Goal: Navigation & Orientation: Find specific page/section

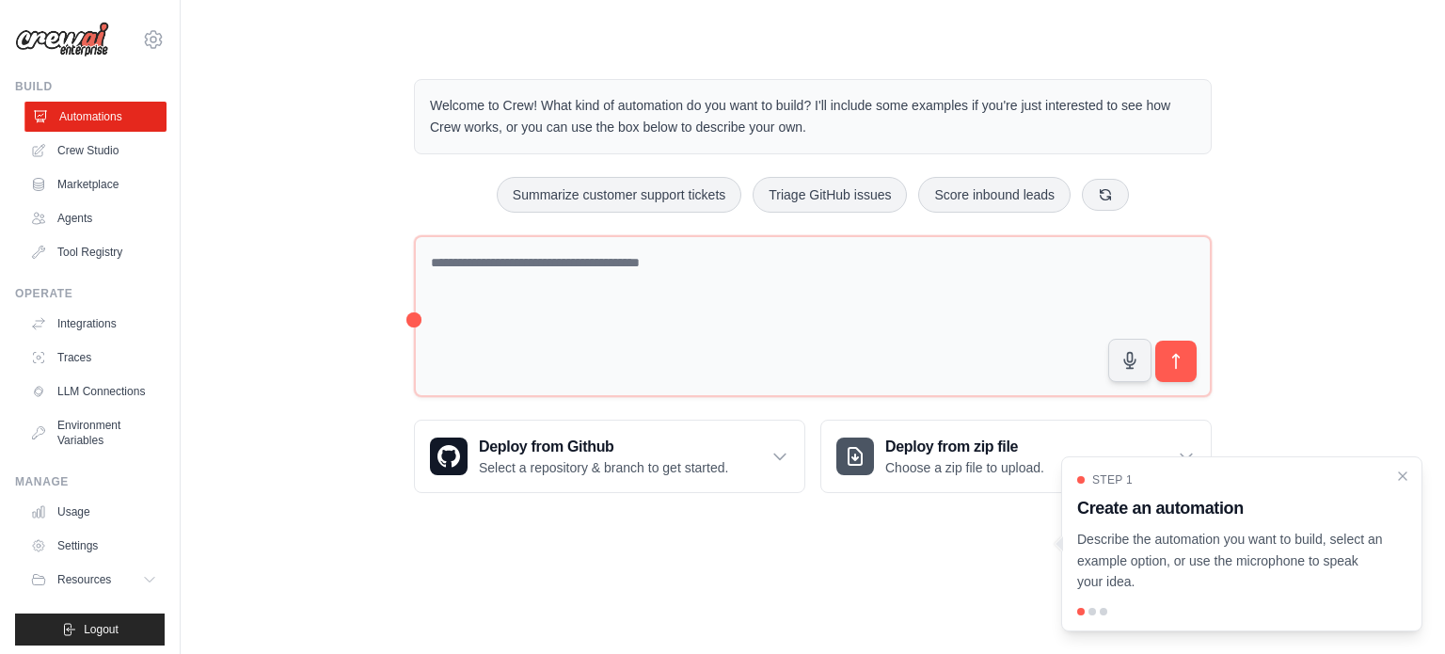
click at [93, 114] on link "Automations" at bounding box center [95, 117] width 142 height 30
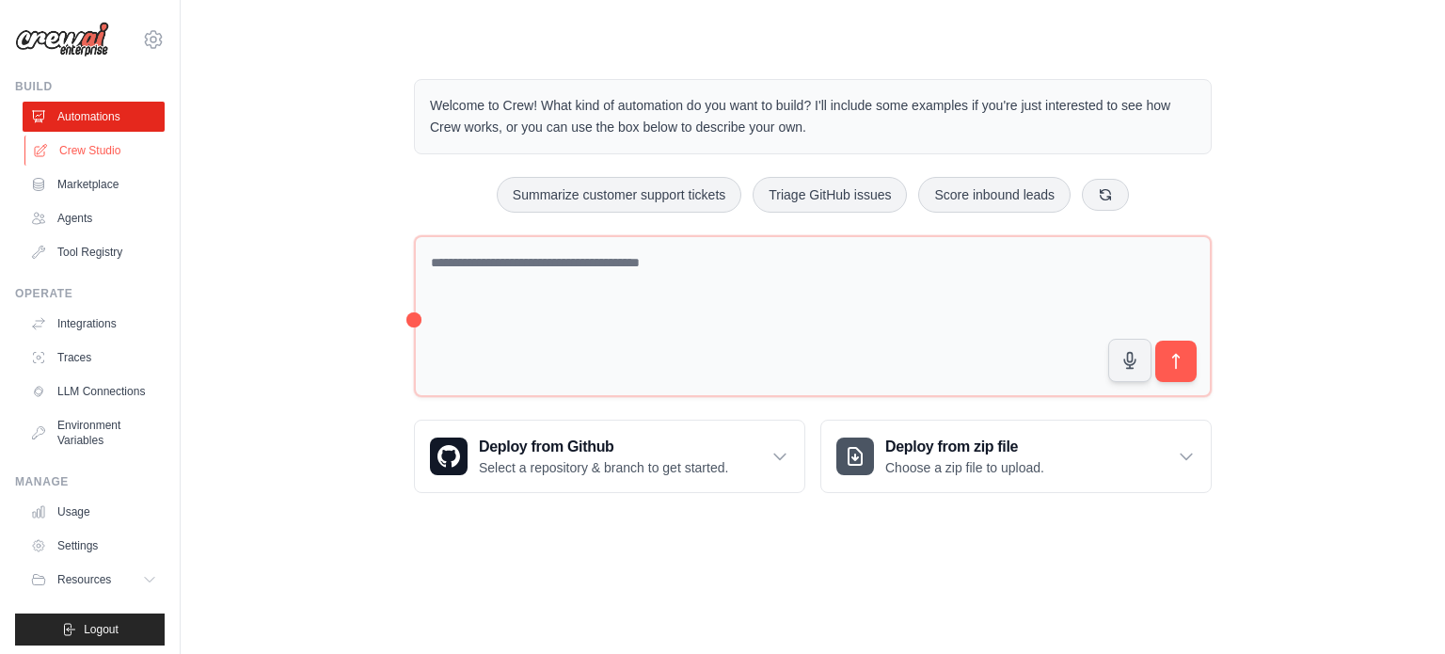
click at [83, 142] on link "Crew Studio" at bounding box center [95, 151] width 142 height 30
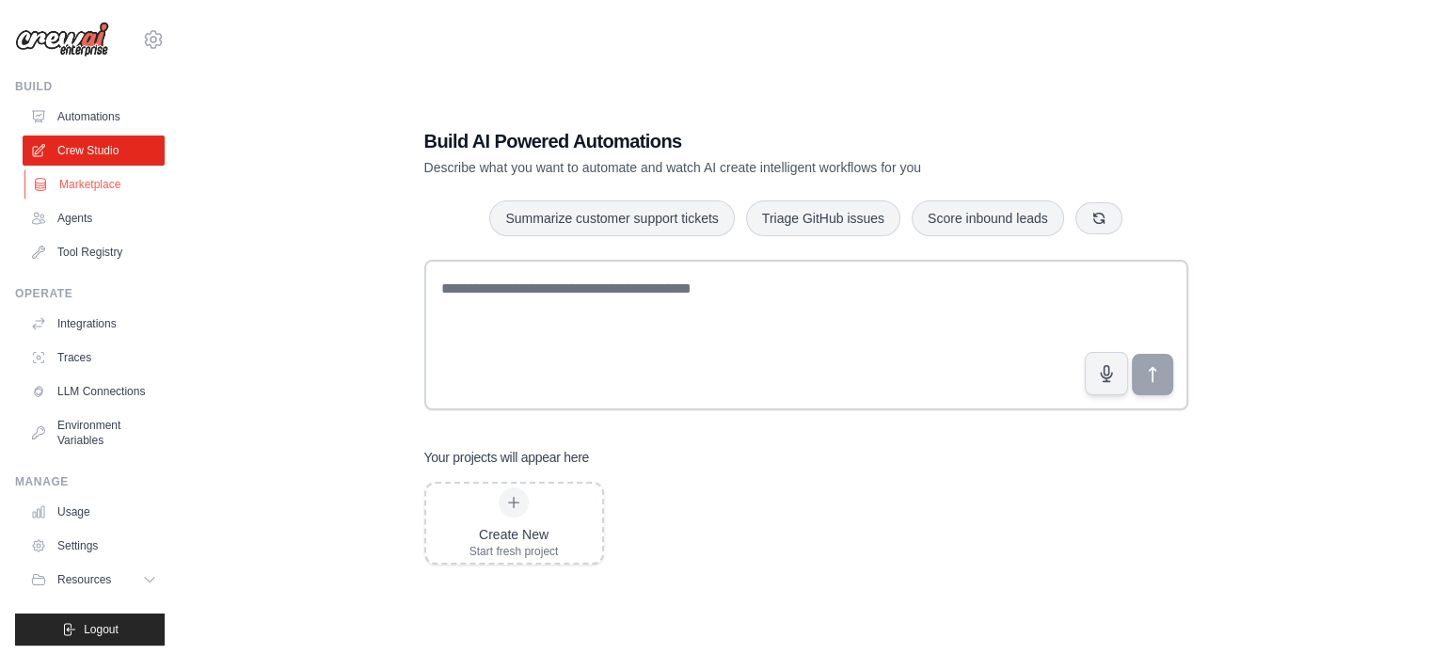
scroll to position [21, 0]
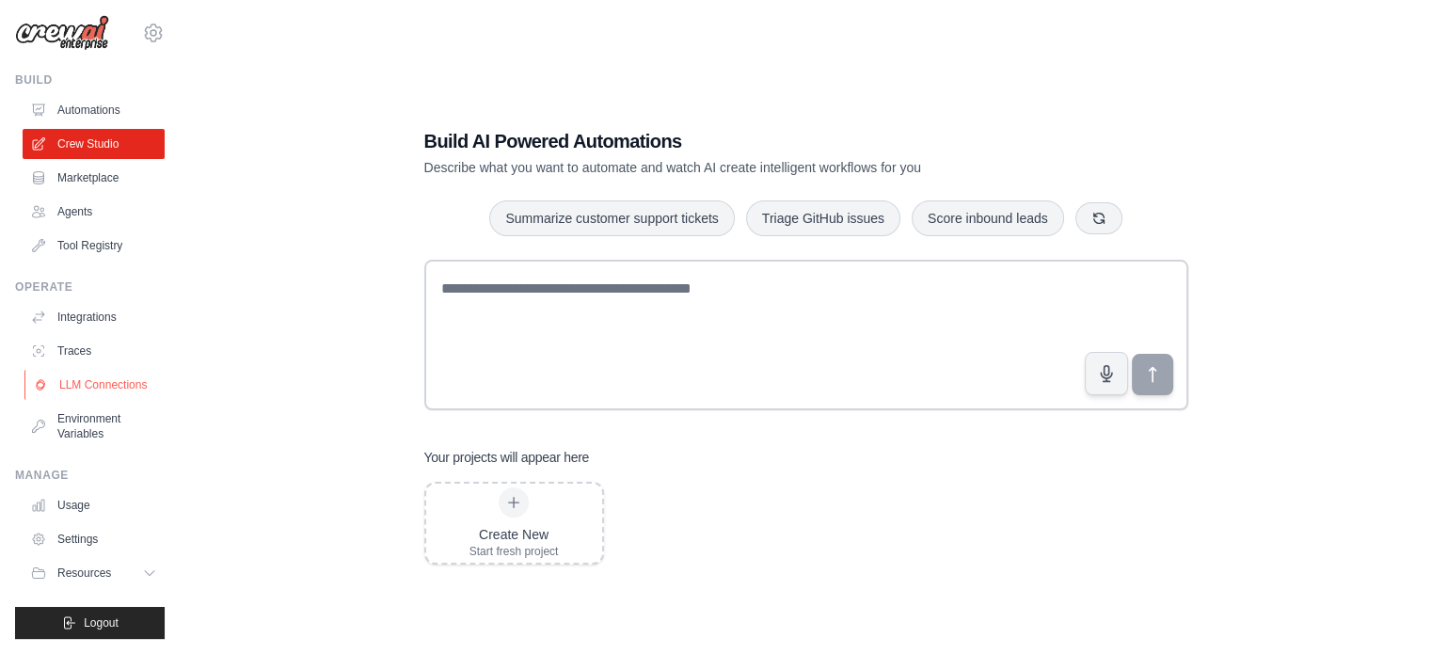
click at [72, 372] on link "LLM Connections" at bounding box center [95, 385] width 142 height 30
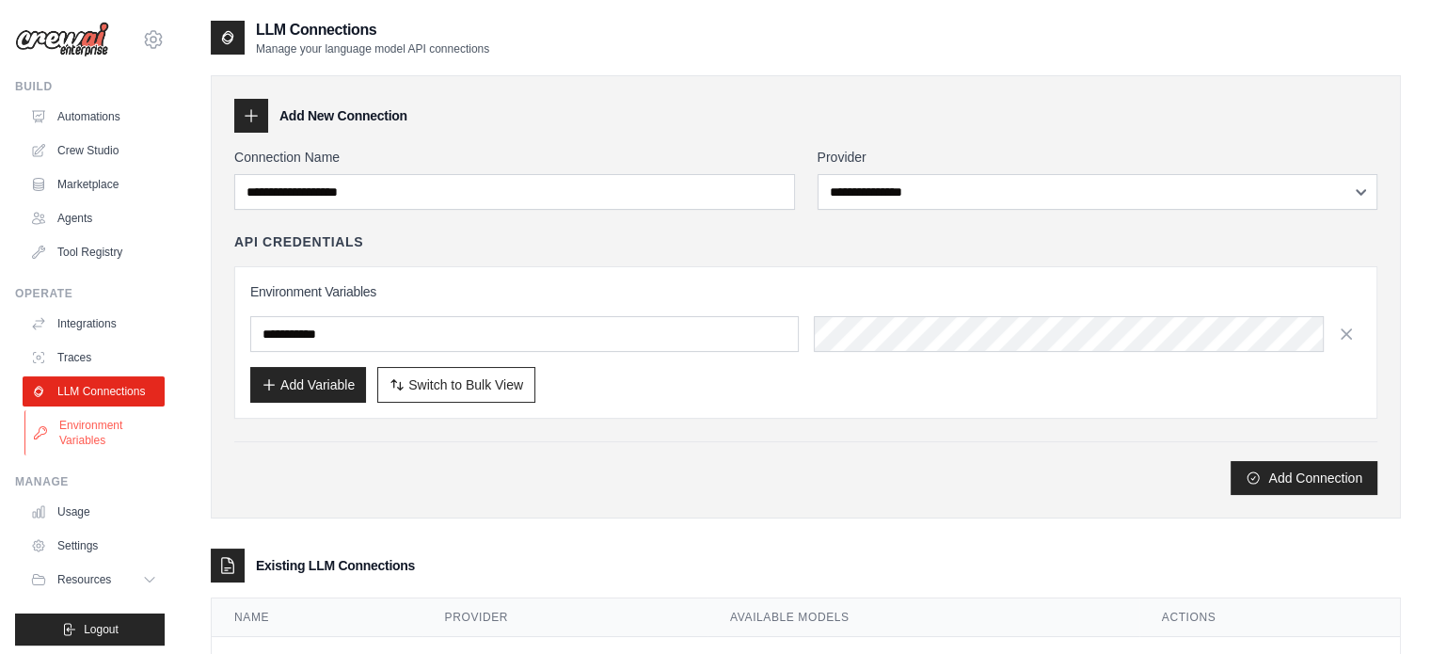
scroll to position [21, 0]
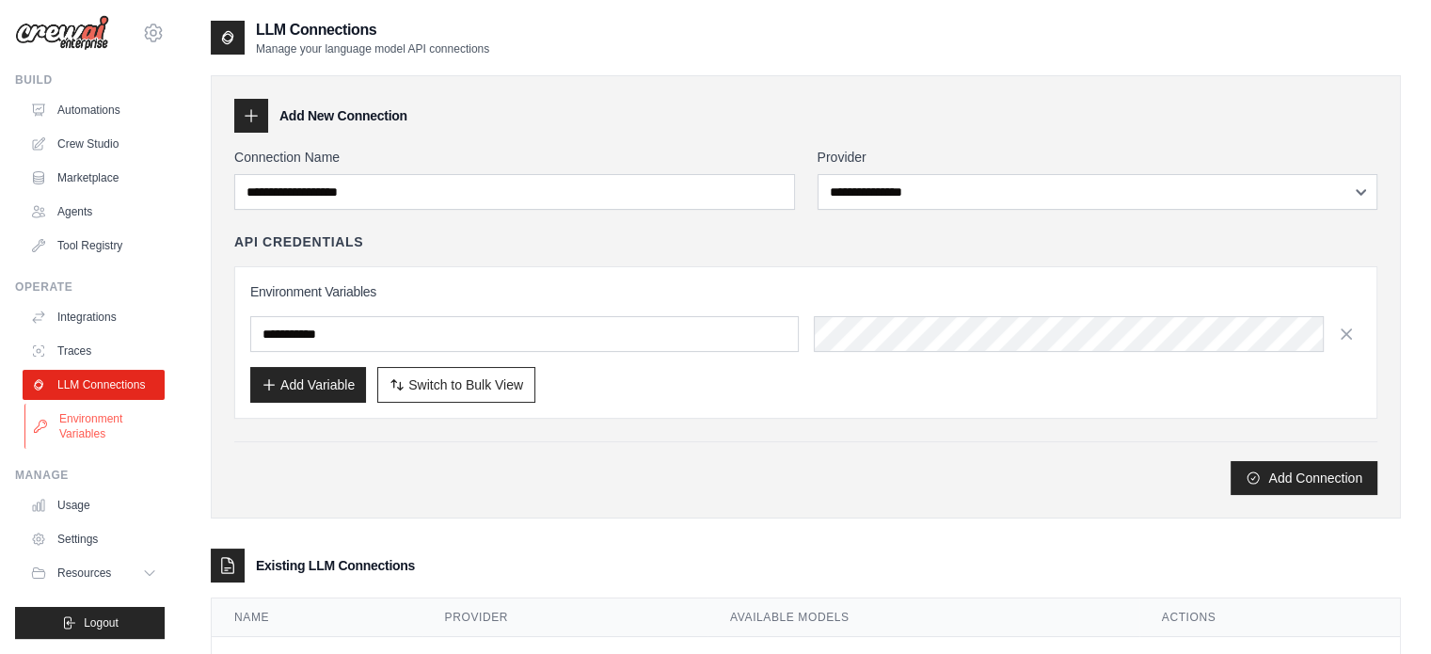
click at [77, 434] on link "Environment Variables" at bounding box center [95, 426] width 142 height 45
